Goal: Find contact information: Find contact information

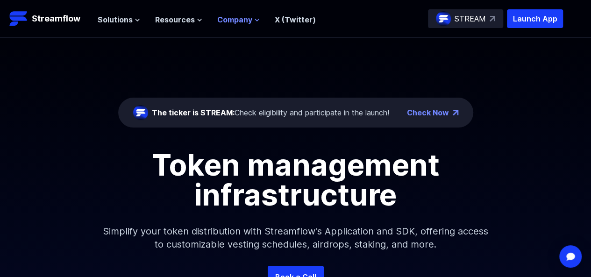
click at [238, 17] on span "Company" at bounding box center [234, 19] width 35 height 11
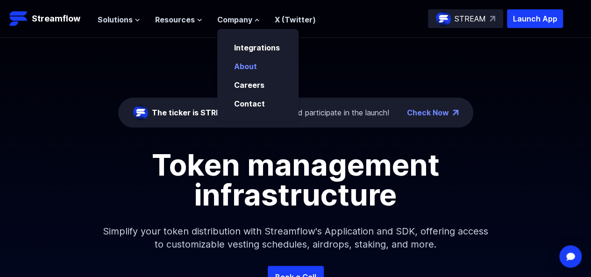
click at [244, 68] on link "About" at bounding box center [245, 66] width 23 height 9
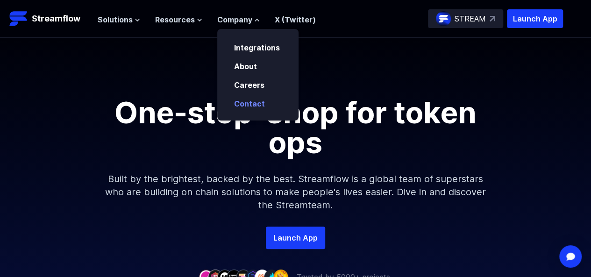
click at [251, 103] on link "Contact" at bounding box center [249, 103] width 31 height 9
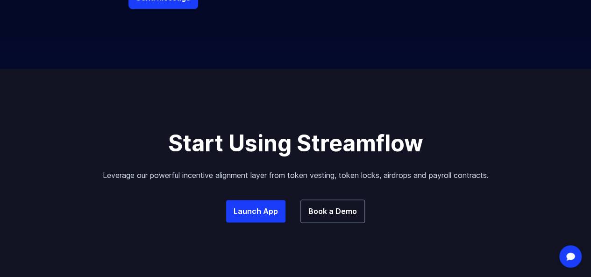
scroll to position [785, 0]
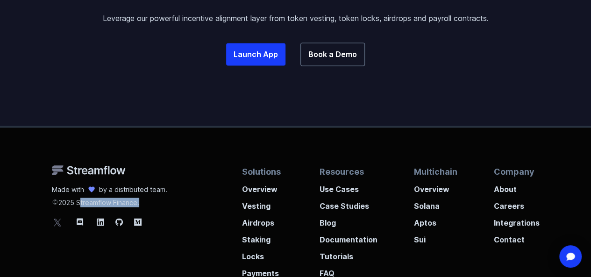
drag, startPoint x: 76, startPoint y: 84, endPoint x: 136, endPoint y: 83, distance: 60.2
click at [136, 194] on p "2025 Streamflow Finance." at bounding box center [109, 200] width 115 height 13
copy p "Streamflow Finance"
